Goal: Find contact information: Obtain details needed to contact an individual or organization

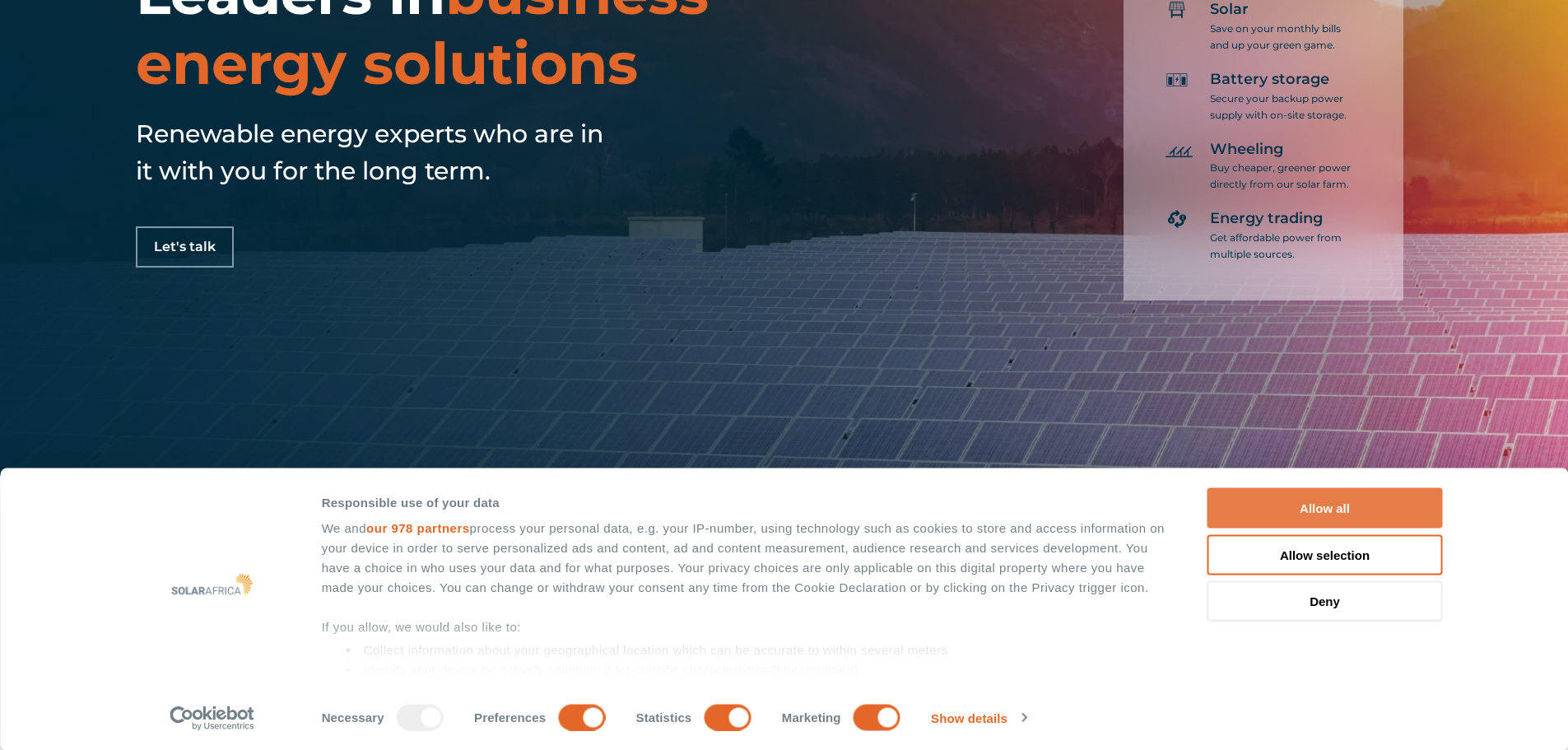
click at [1314, 509] on button "Allow all" at bounding box center [1324, 508] width 235 height 41
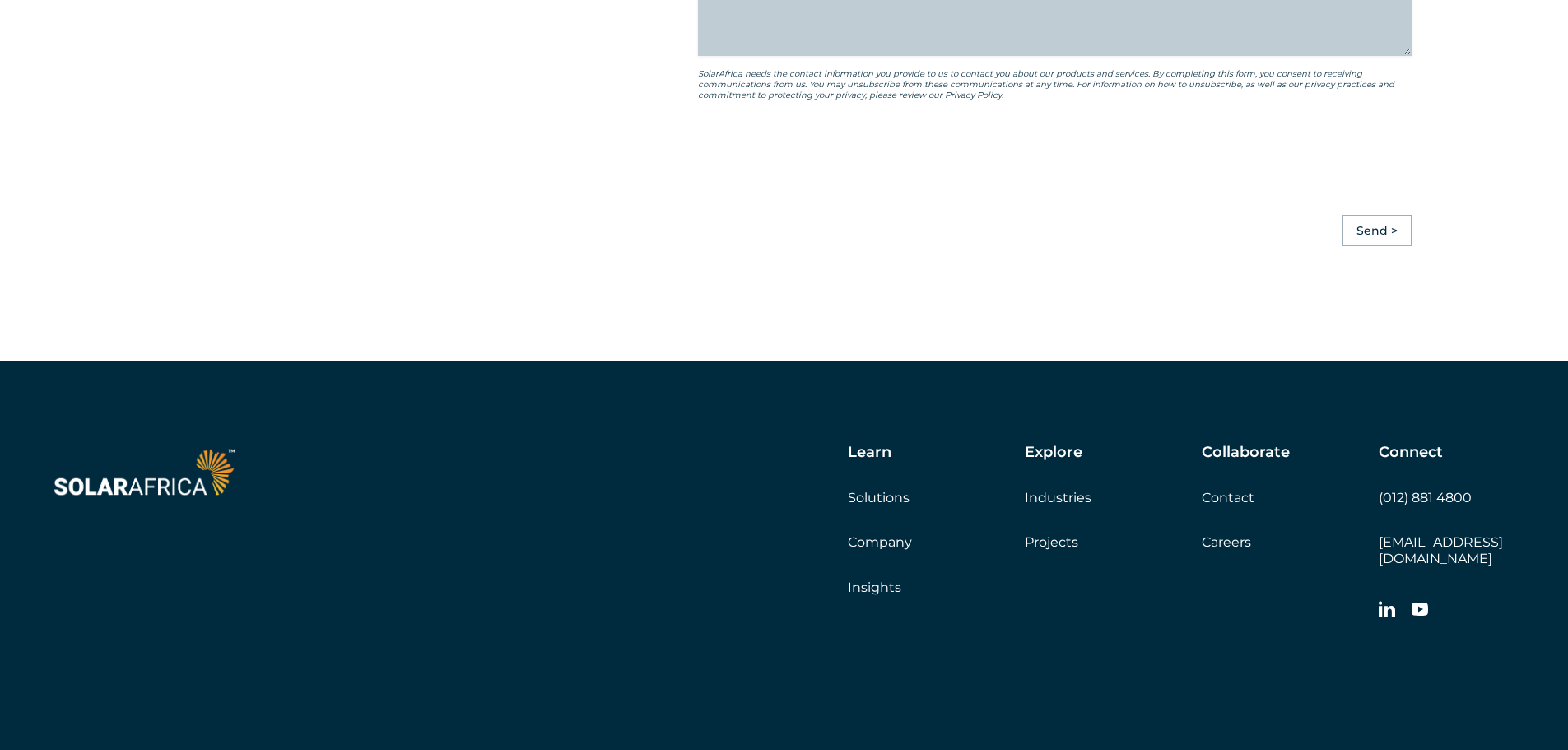
scroll to position [4618, 0]
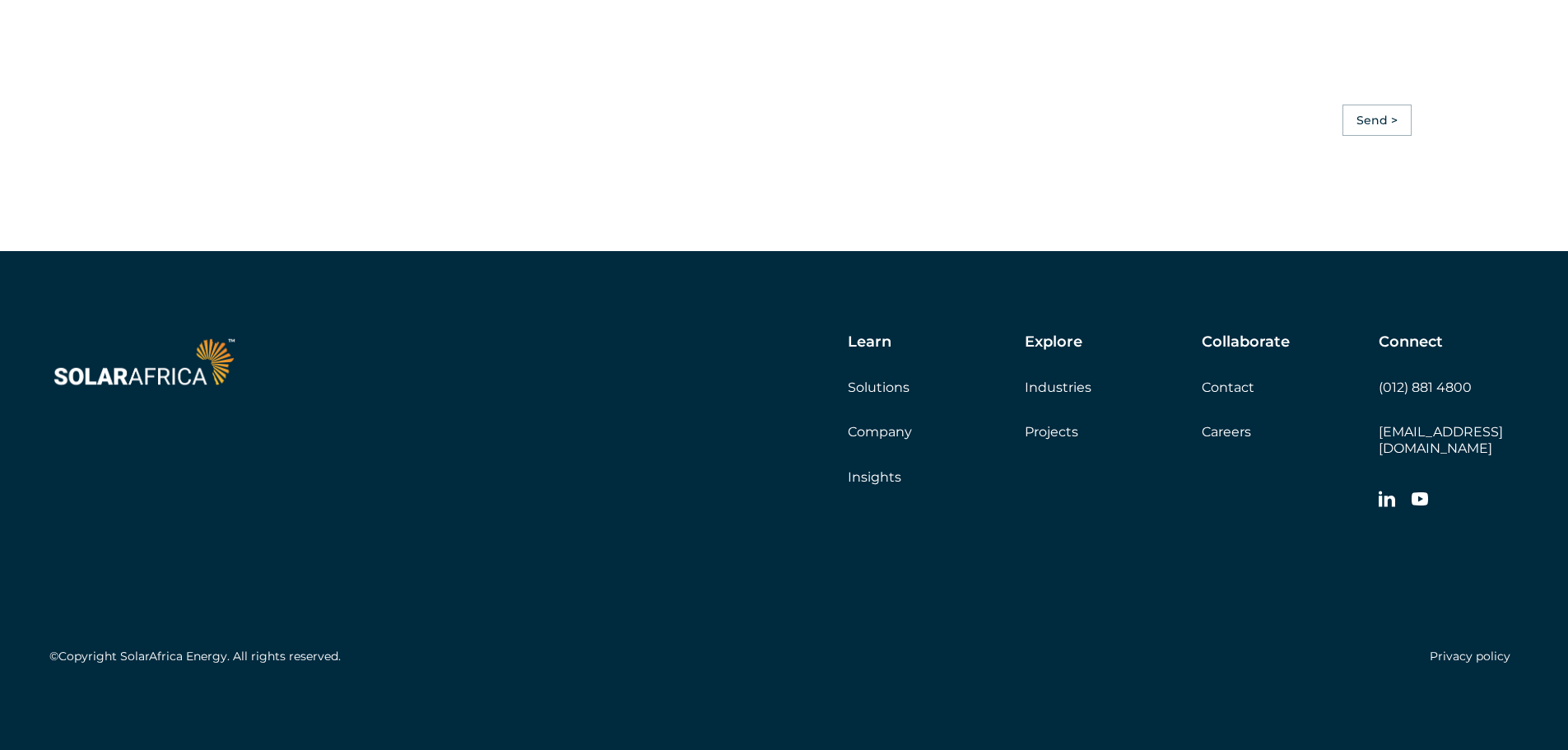
click at [865, 396] on link "Solutions" at bounding box center [878, 387] width 61 height 16
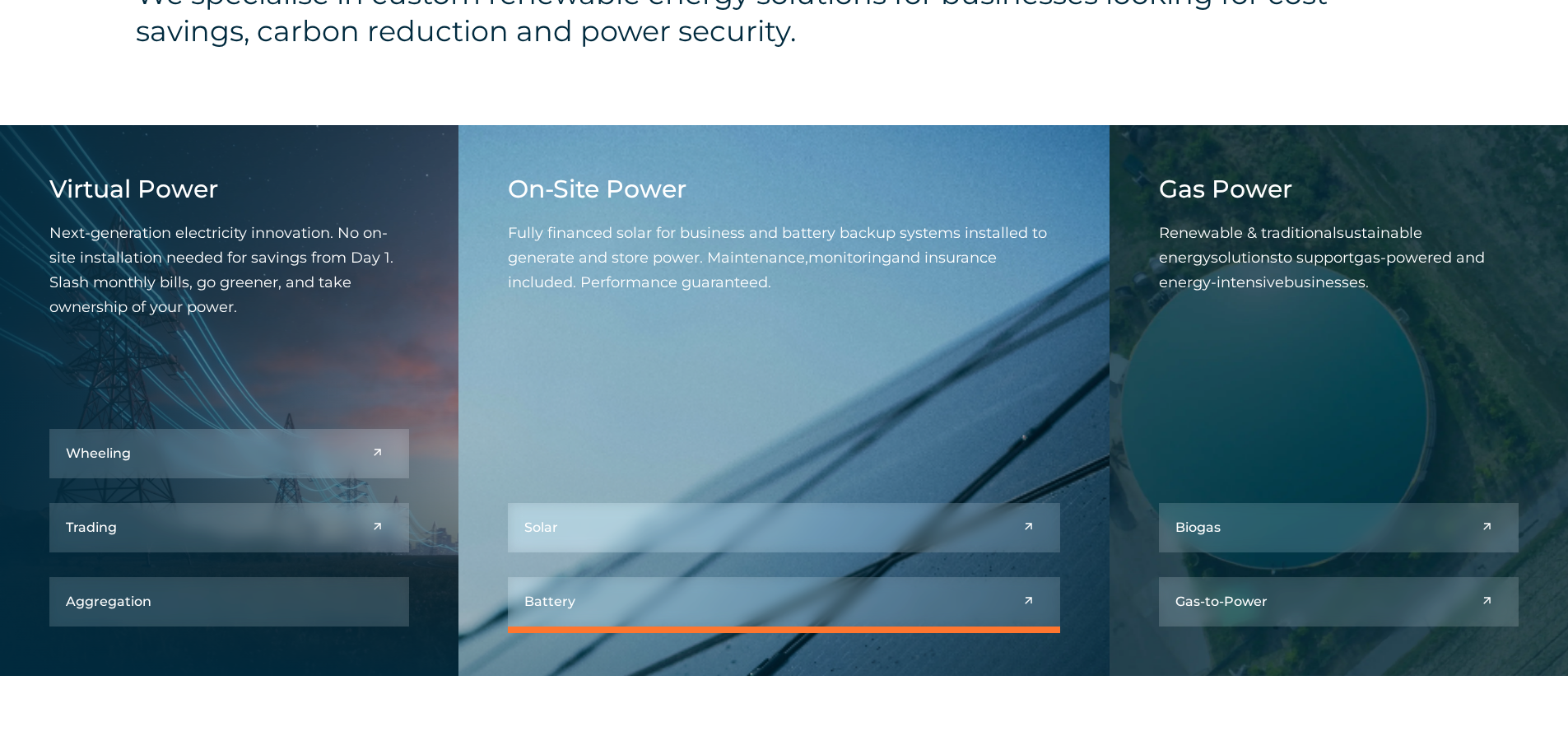
scroll to position [802, 0]
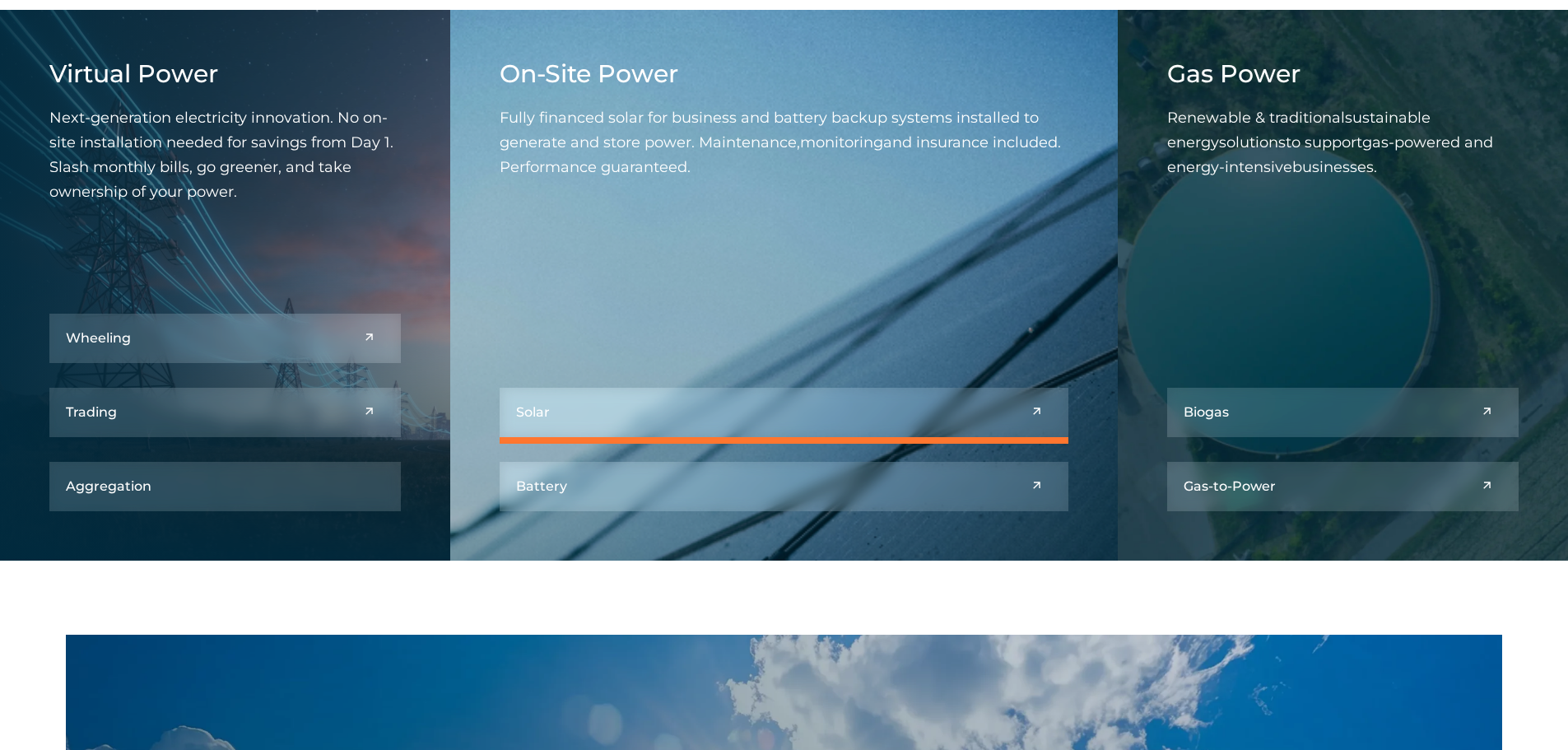
click at [822, 418] on link at bounding box center [784, 413] width 569 height 49
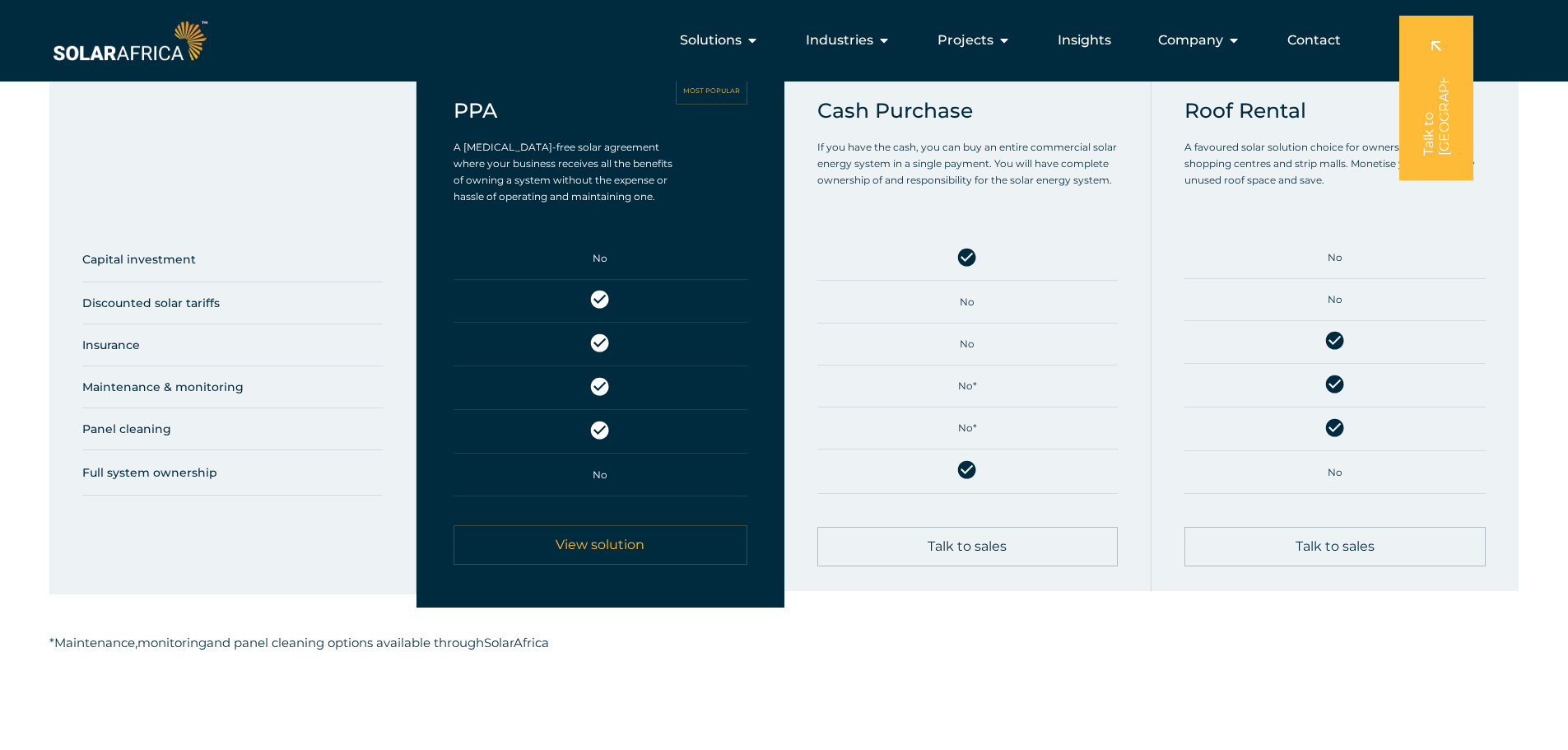
scroll to position [824, 0]
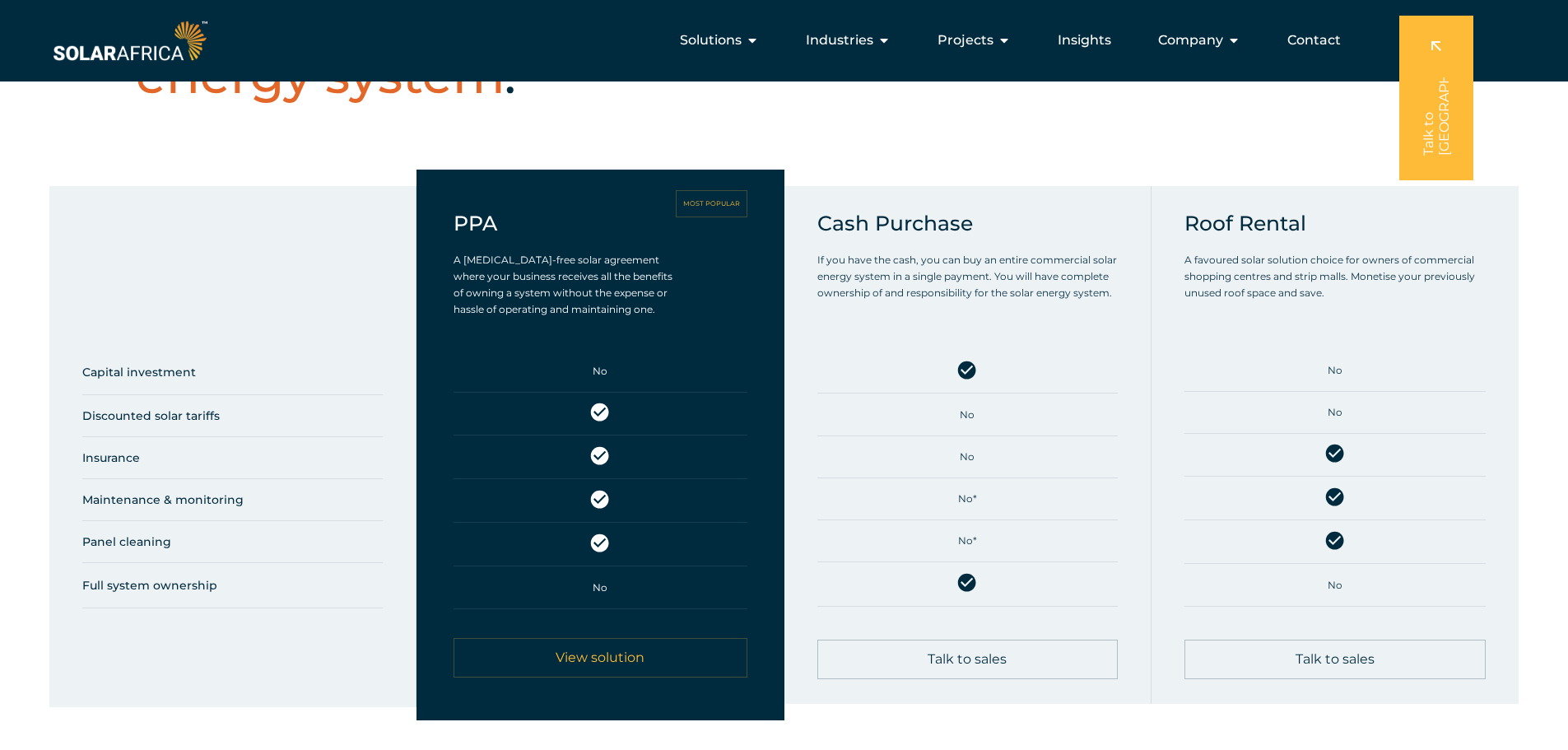
click at [616, 660] on span "View solution" at bounding box center [600, 658] width 89 height 13
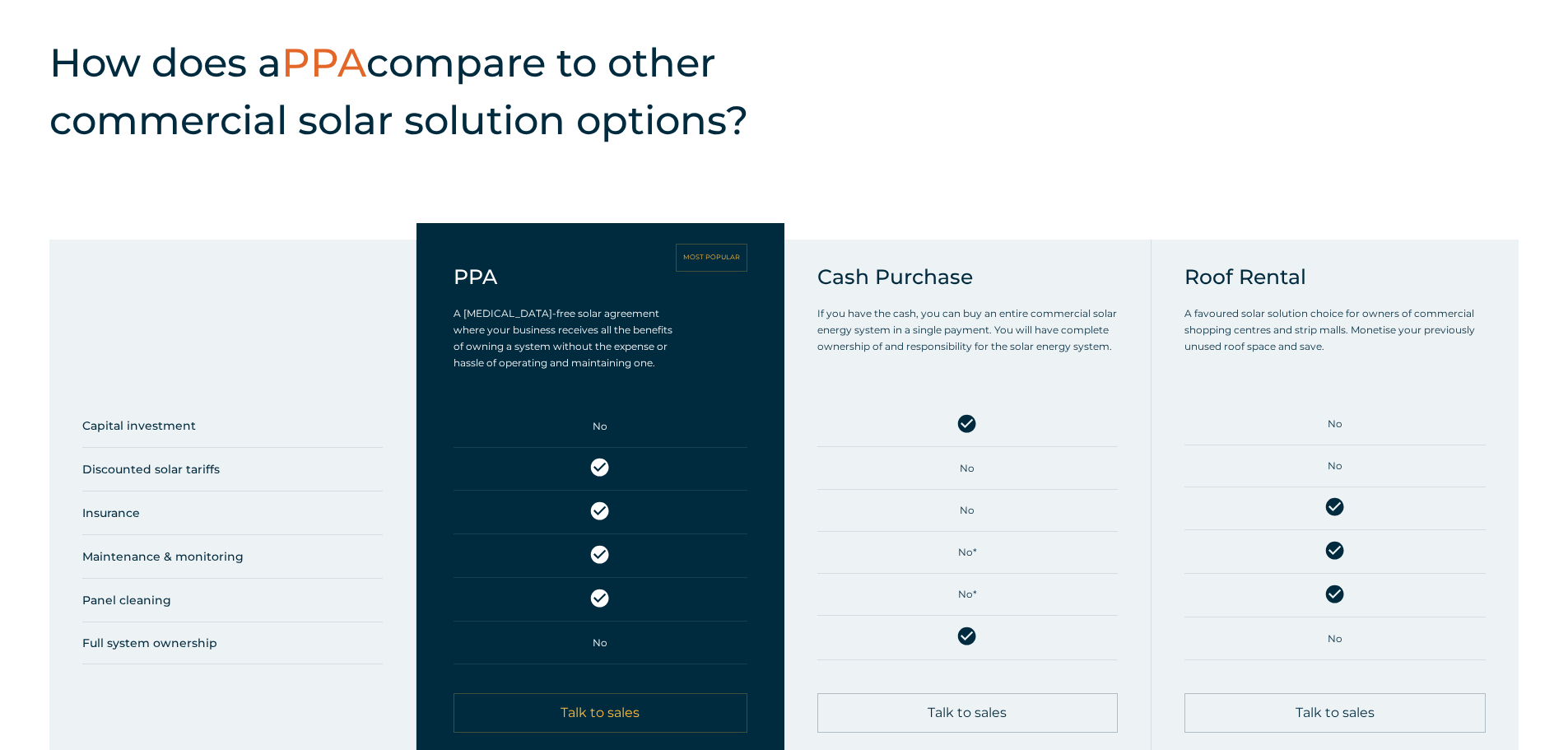
scroll to position [1647, 0]
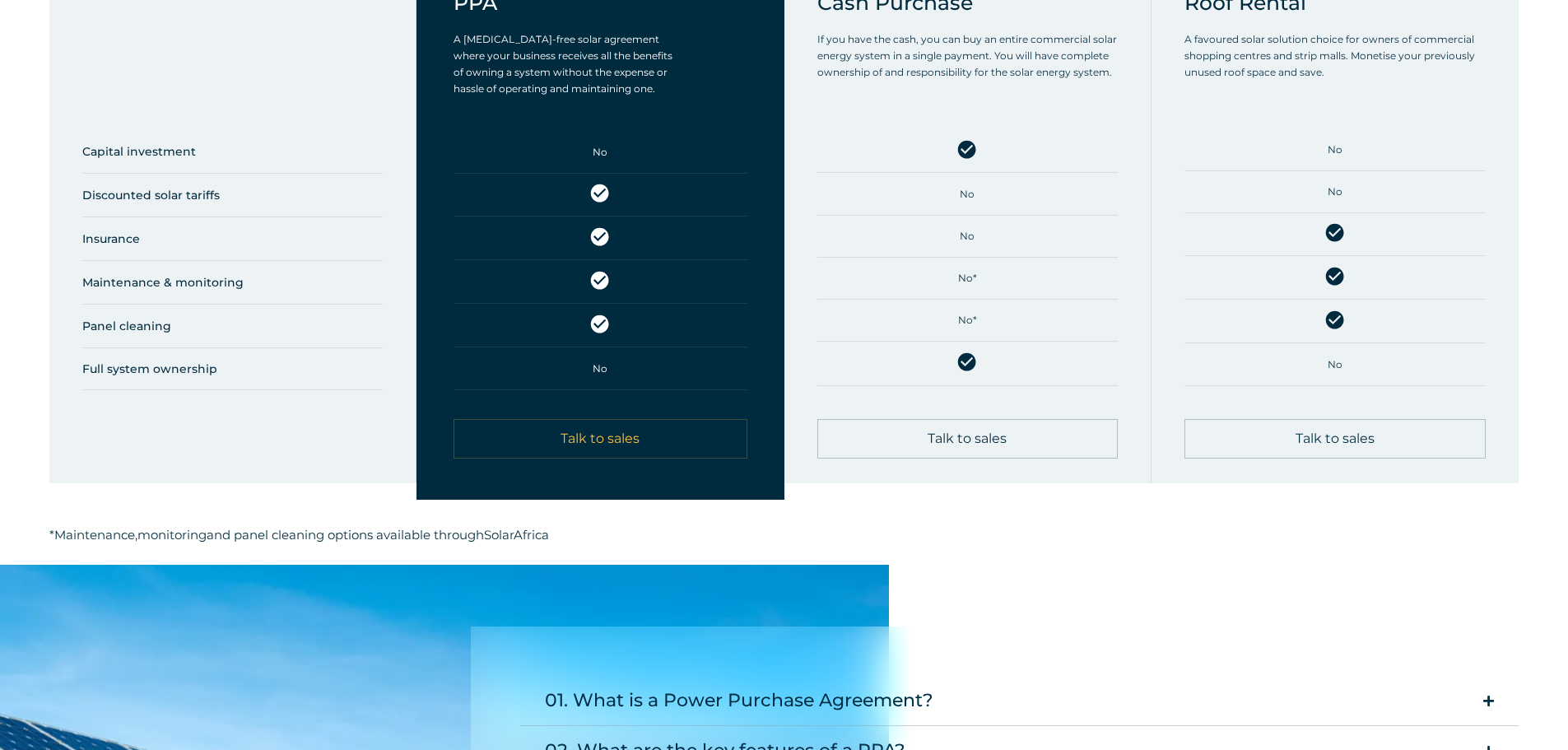
click at [1335, 433] on span "Talk to sales" at bounding box center [1336, 439] width 79 height 13
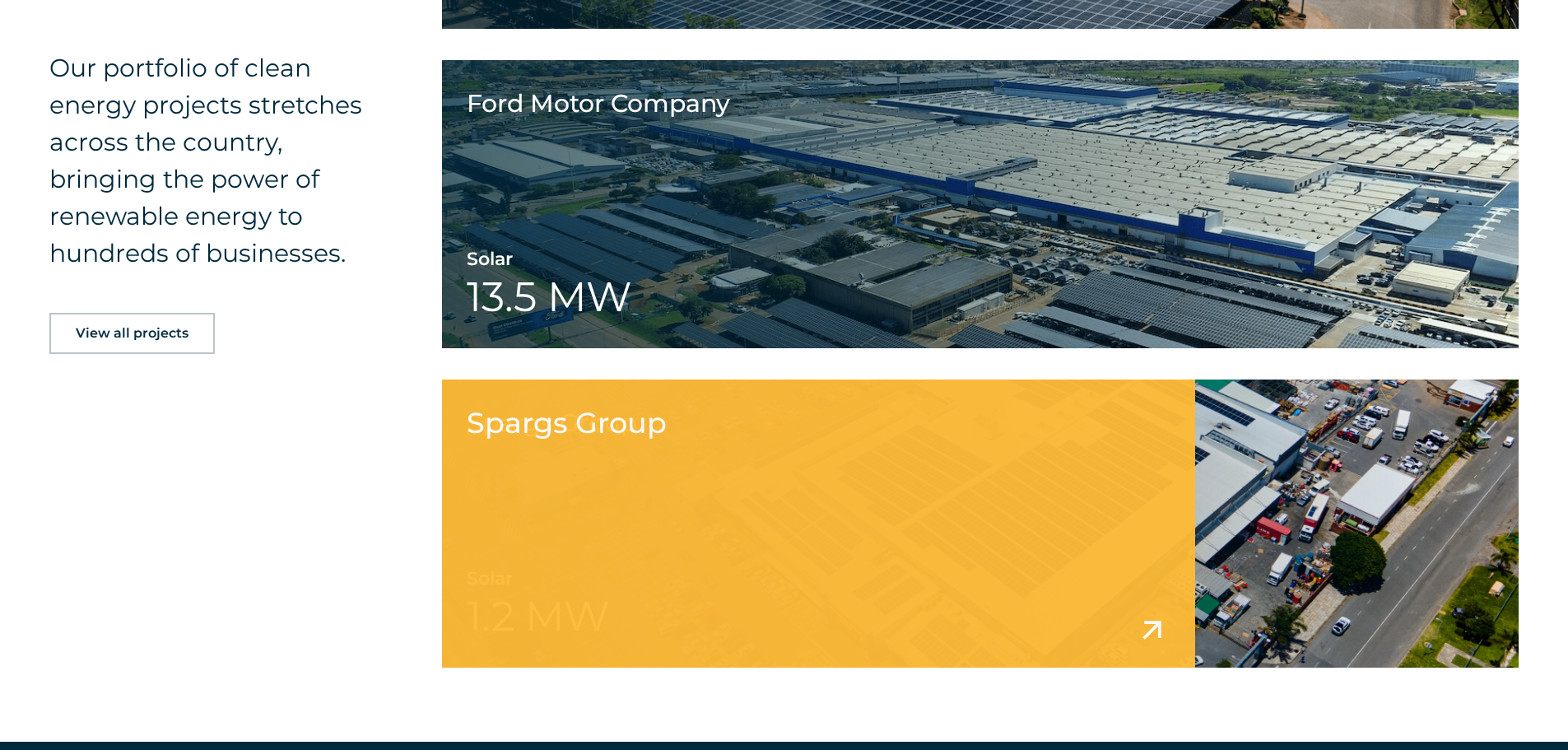
scroll to position [2471, 0]
